Goal: Transaction & Acquisition: Purchase product/service

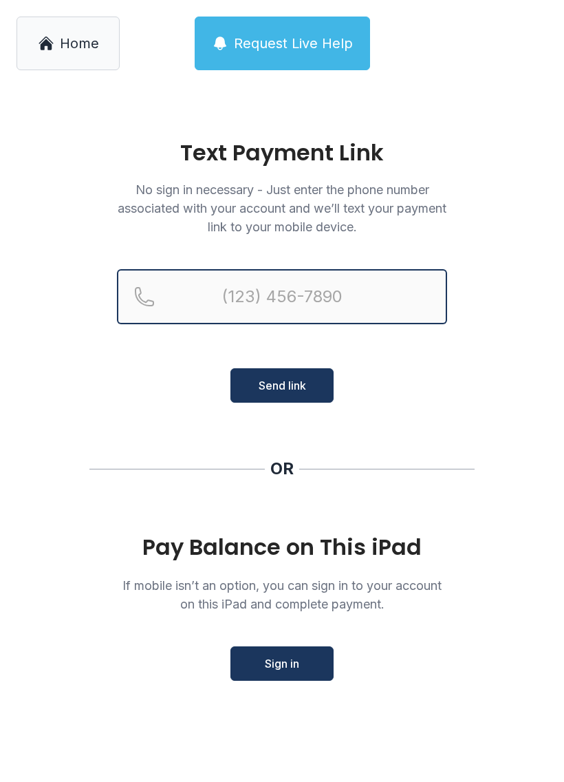
click at [274, 270] on input "Reservation phone number" at bounding box center [282, 296] width 330 height 55
type input "[PHONE_NUMBER]"
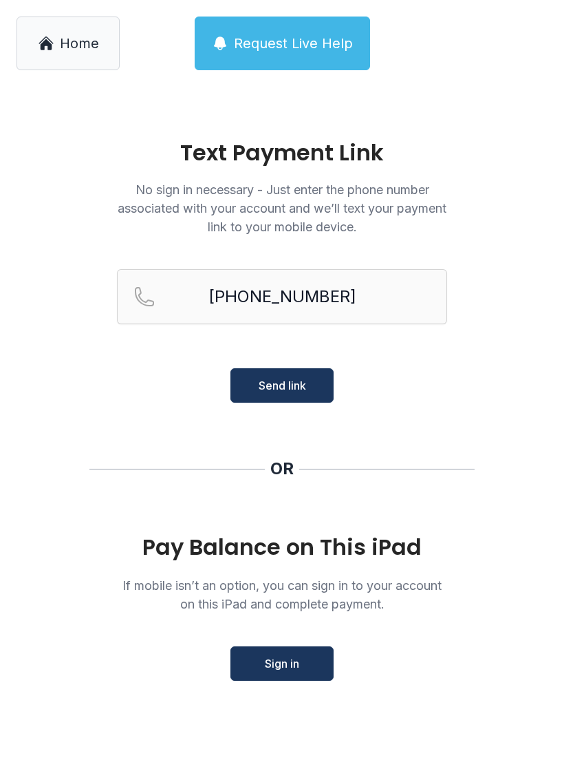
click at [297, 378] on span "Send link" at bounding box center [282, 385] width 47 height 17
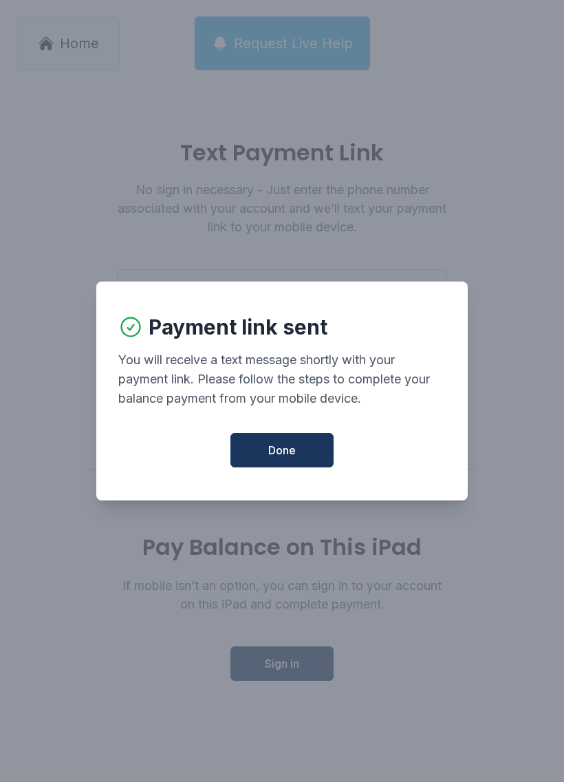
click at [281, 453] on span "Done" at bounding box center [282, 450] width 28 height 17
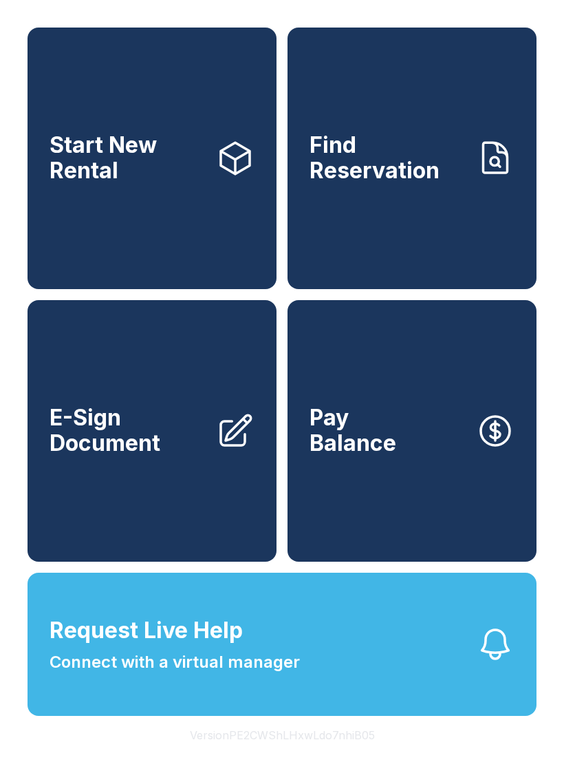
click at [418, 419] on link "Pay Balance" at bounding box center [412, 430] width 249 height 261
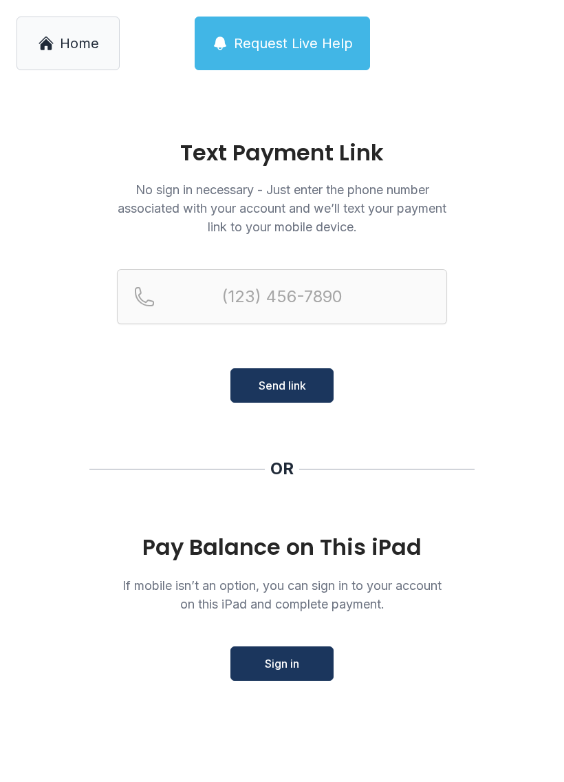
click at [288, 660] on span "Sign in" at bounding box center [282, 663] width 34 height 17
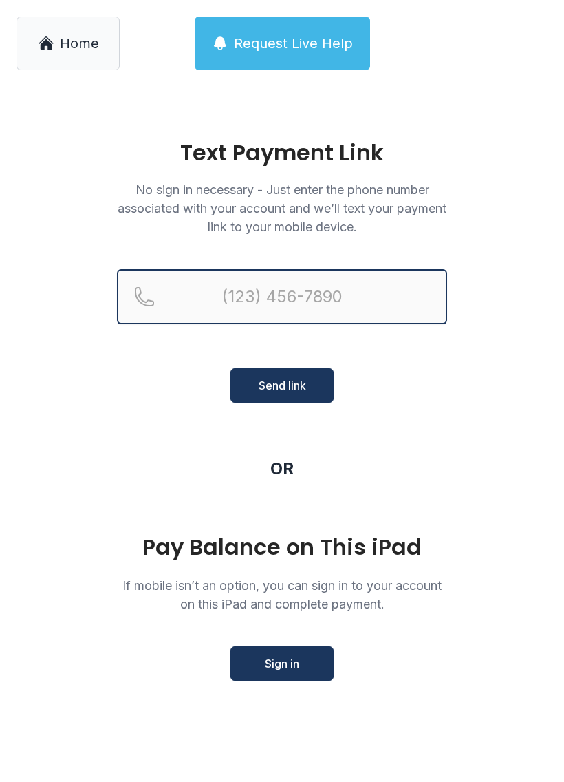
click at [308, 295] on input "Reservation phone number" at bounding box center [282, 296] width 330 height 55
type input "[PHONE_NUMBER]"
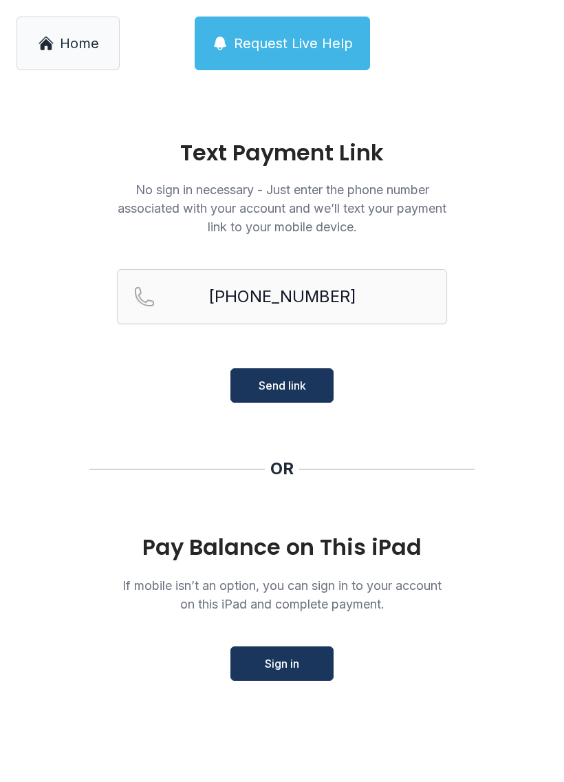
click at [279, 377] on span "Send link" at bounding box center [282, 385] width 47 height 17
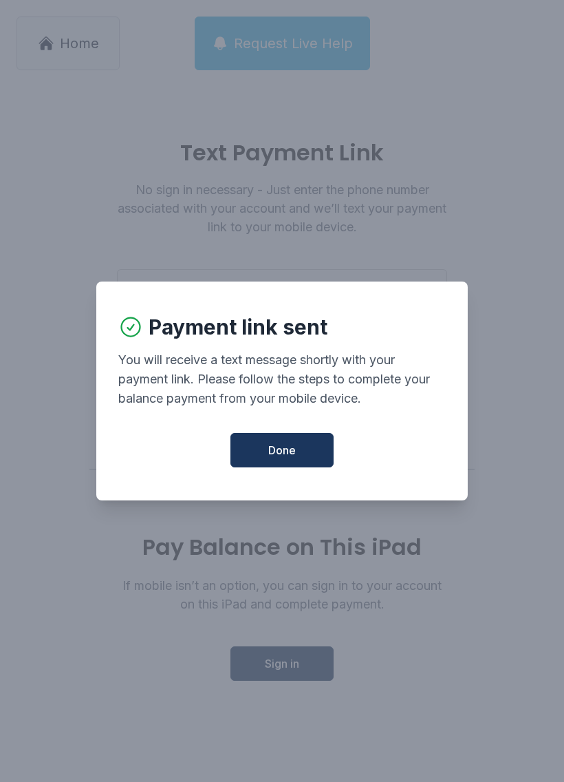
click at [294, 447] on button "Done" at bounding box center [281, 450] width 103 height 34
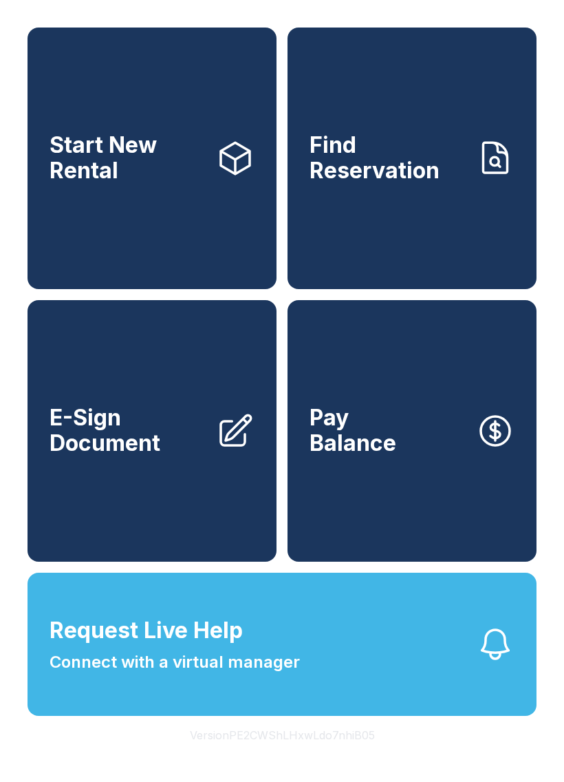
click at [392, 455] on span "Pay Balance" at bounding box center [353, 430] width 87 height 50
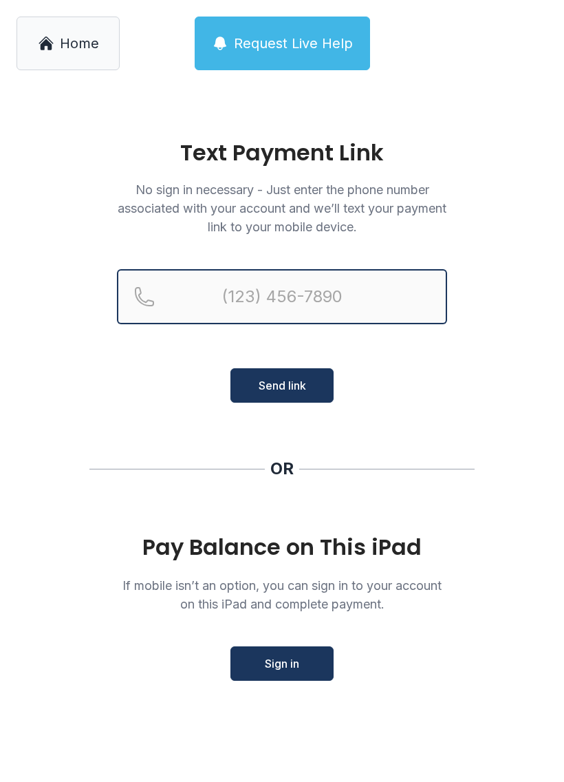
click at [326, 285] on input "Reservation phone number" at bounding box center [282, 296] width 330 height 55
type input "[PHONE_NUMBER]"
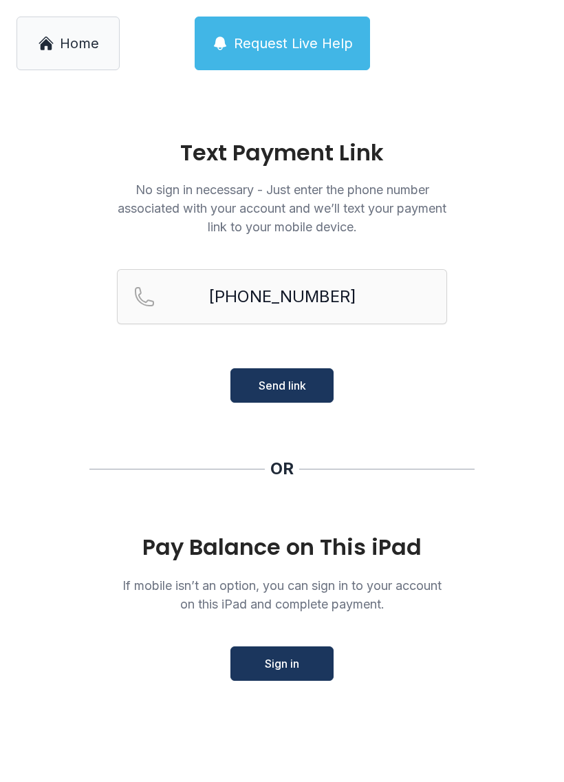
click at [304, 378] on span "Send link" at bounding box center [282, 385] width 47 height 17
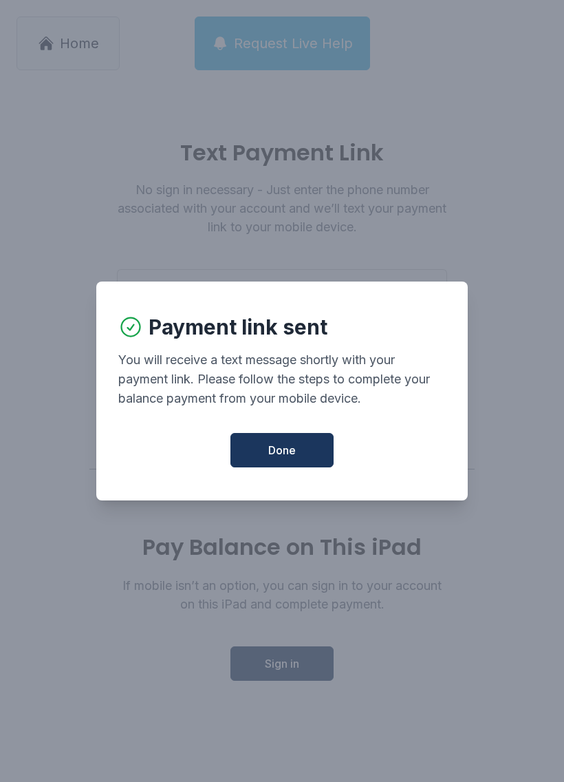
click at [293, 449] on span "Done" at bounding box center [282, 450] width 28 height 17
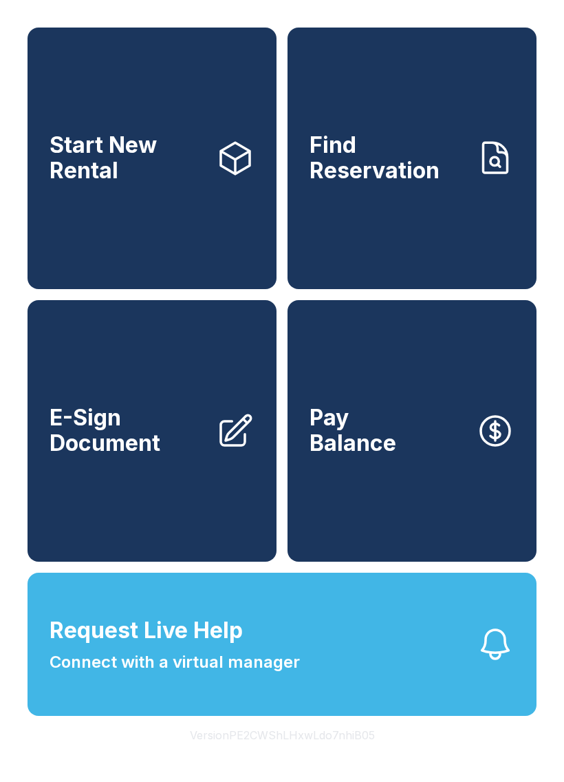
click at [406, 450] on link "Pay Balance" at bounding box center [412, 430] width 249 height 261
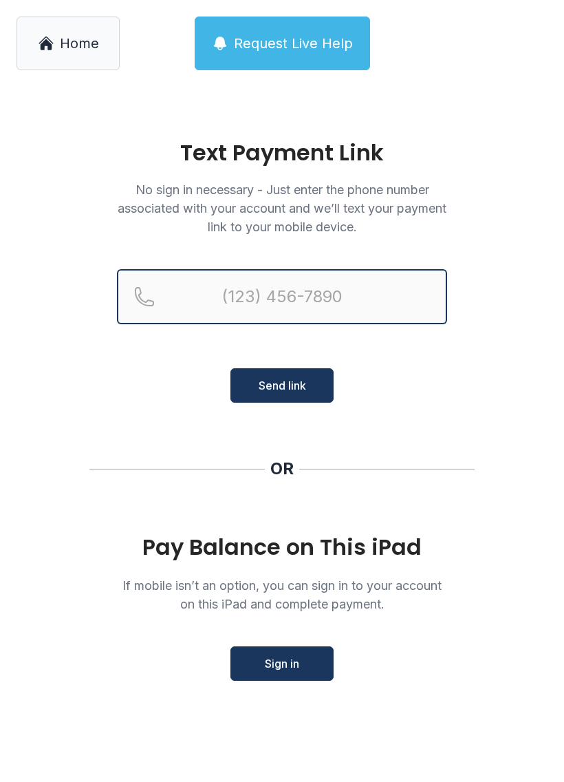
click at [297, 285] on input "Reservation phone number" at bounding box center [282, 296] width 330 height 55
type input "[PHONE_NUMBER]"
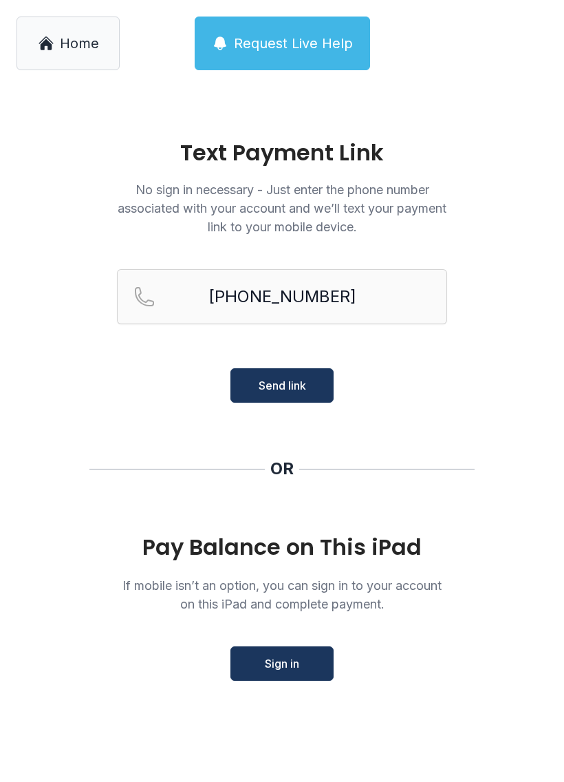
click at [278, 385] on span "Send link" at bounding box center [282, 385] width 47 height 17
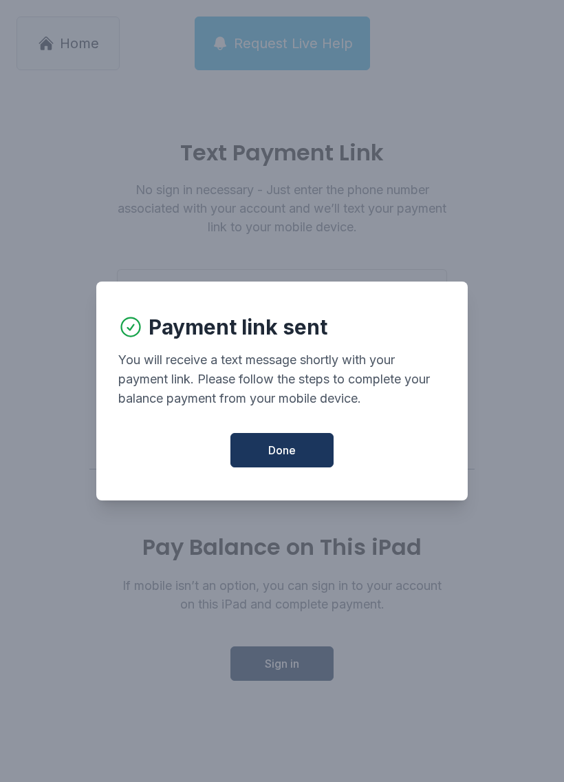
click at [295, 445] on button "Done" at bounding box center [281, 450] width 103 height 34
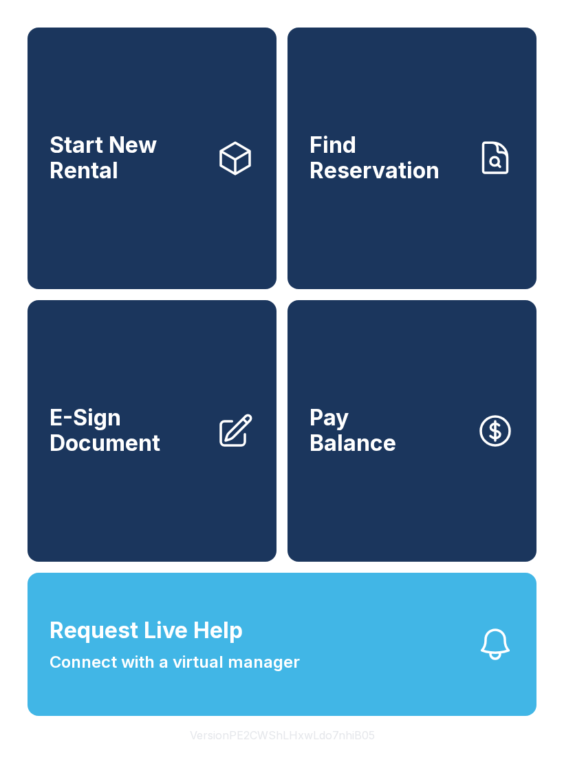
click at [426, 460] on link "Pay Balance" at bounding box center [412, 430] width 249 height 261
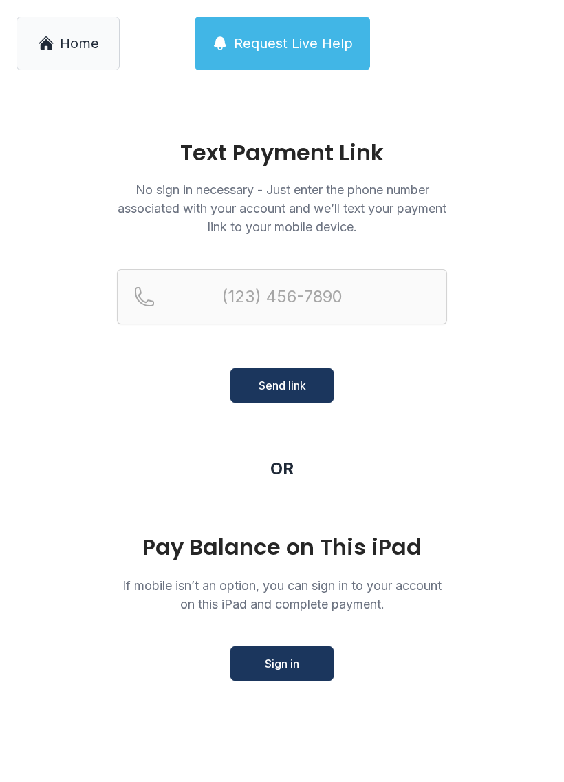
click at [299, 663] on span "Sign in" at bounding box center [282, 663] width 34 height 17
